Goal: Information Seeking & Learning: Learn about a topic

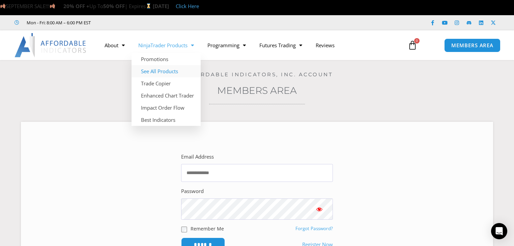
click at [181, 69] on link "See All Products" at bounding box center [165, 71] width 69 height 12
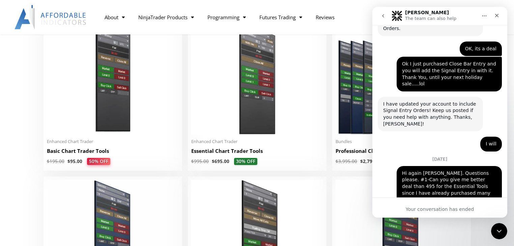
scroll to position [2724, 0]
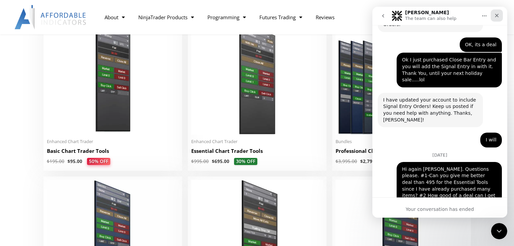
click at [497, 15] on icon "Close" at bounding box center [496, 15] width 5 height 5
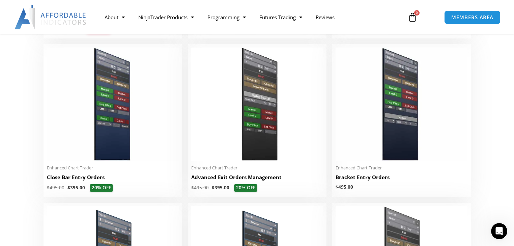
scroll to position [458, 0]
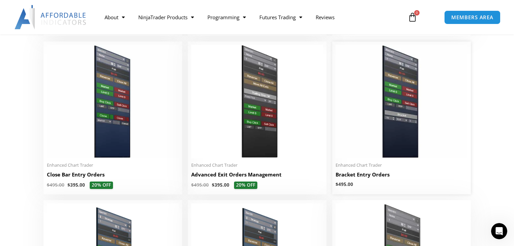
click at [366, 178] on h2 "Bracket Entry Orders" at bounding box center [401, 174] width 132 height 7
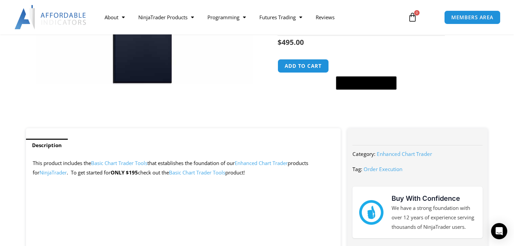
scroll to position [162, 0]
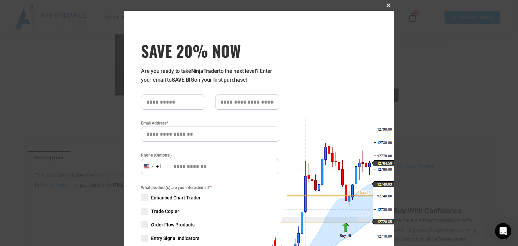
click at [386, 3] on span "SAVE 20% NOW popup" at bounding box center [388, 5] width 11 height 4
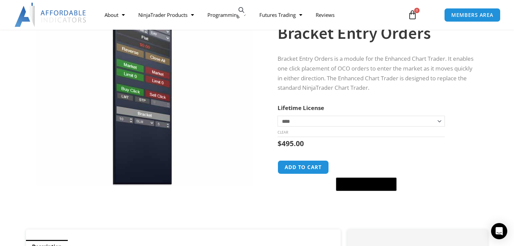
scroll to position [0, 0]
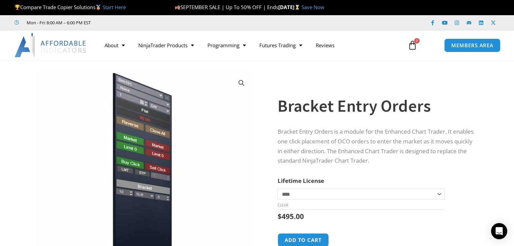
click at [110, 7] on link "Start Here" at bounding box center [113, 7] width 23 height 7
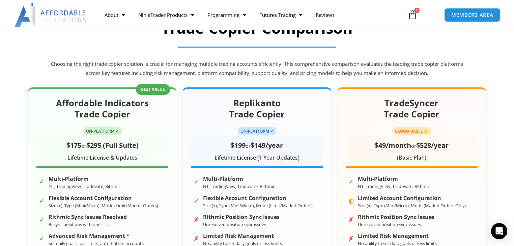
scroll to position [81, 0]
